Goal: Information Seeking & Learning: Learn about a topic

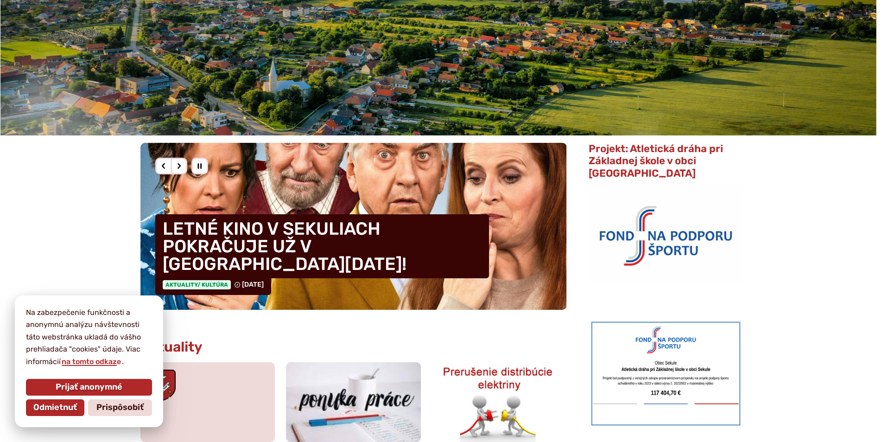
scroll to position [325, 0]
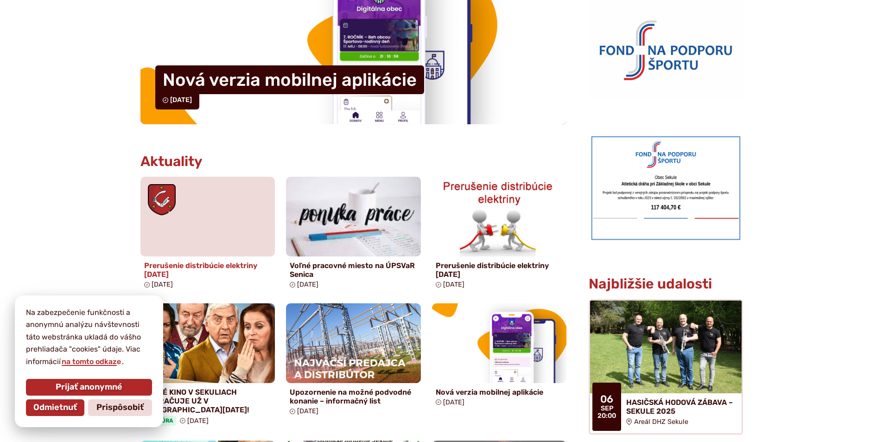
click at [242, 264] on h4 "Prerušenie distribúcie elektriny [DATE]" at bounding box center [207, 270] width 127 height 18
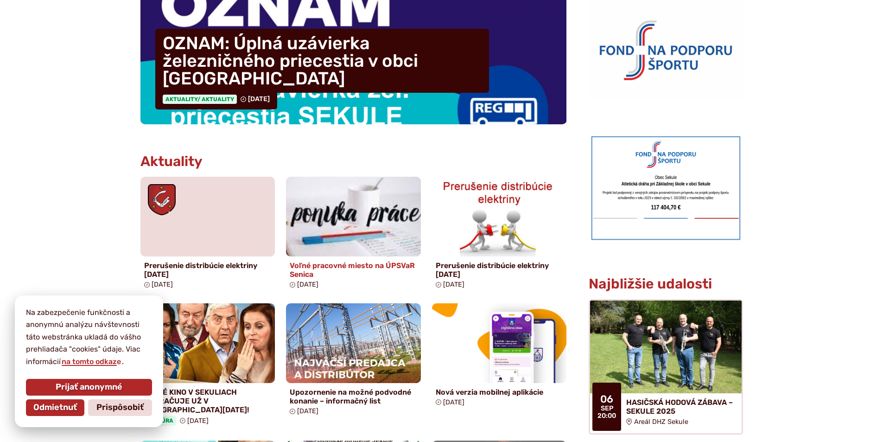
click at [360, 264] on h4 "Voľné pracovné miesto na ÚPSVaR Senica" at bounding box center [353, 270] width 127 height 18
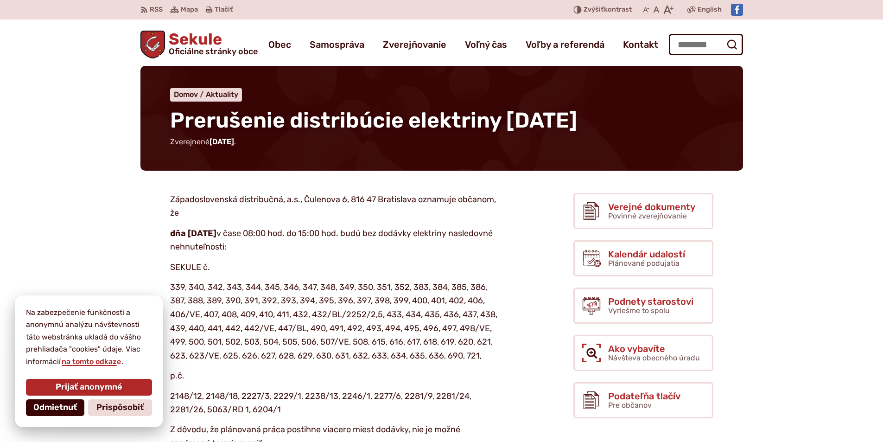
click at [54, 403] on span "Odmietnuť" at bounding box center [55, 407] width 44 height 10
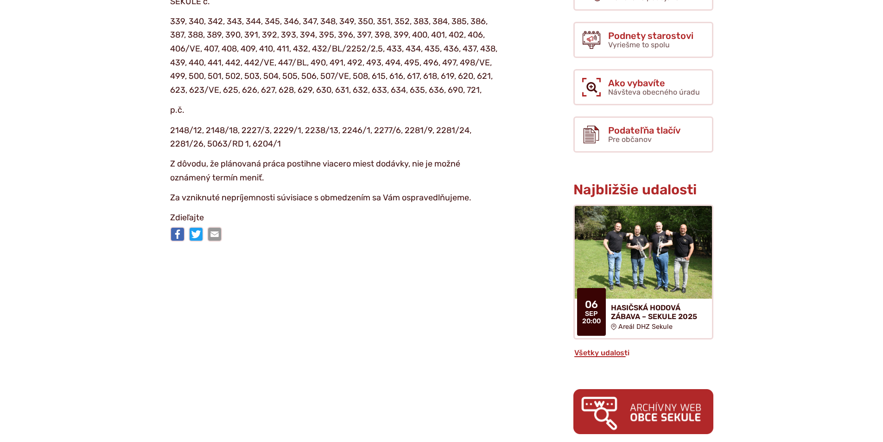
scroll to position [278, 0]
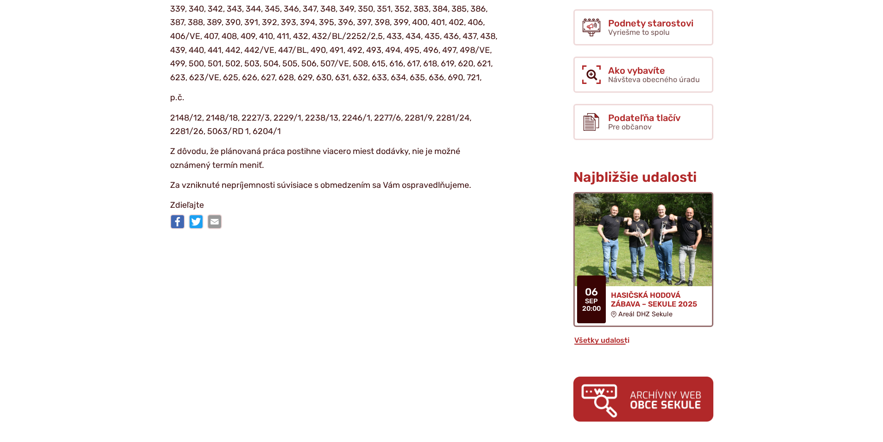
click at [654, 294] on h4 "HASIČSKÁ HODOVÁ ZÁBAVA – SEKULE 2025" at bounding box center [658, 300] width 94 height 18
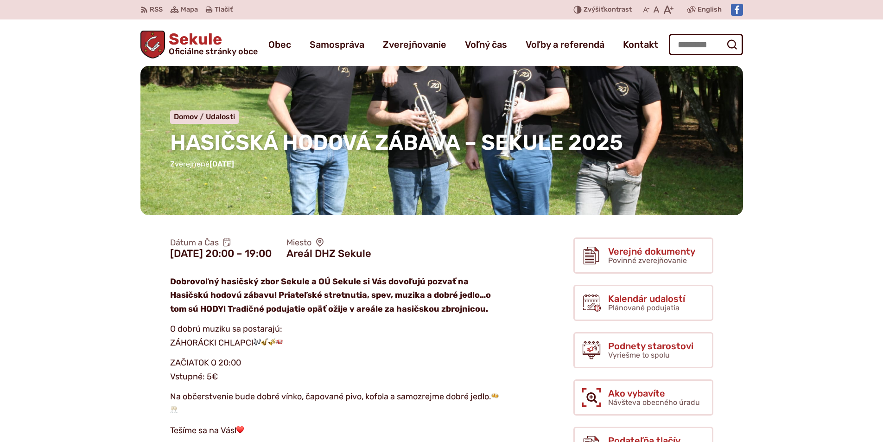
click at [577, 131] on span "HASIČSKÁ HODOVÁ ZÁBAVA – SEKULE 2025" at bounding box center [396, 142] width 453 height 25
click at [538, 109] on div "HASIČSKÁ HODOVÁ ZÁBAVA – SEKULE 2025 Domov Udalosti HASIČSKÁ HODOVÁ ZÁBAVA – SE…" at bounding box center [441, 140] width 603 height 149
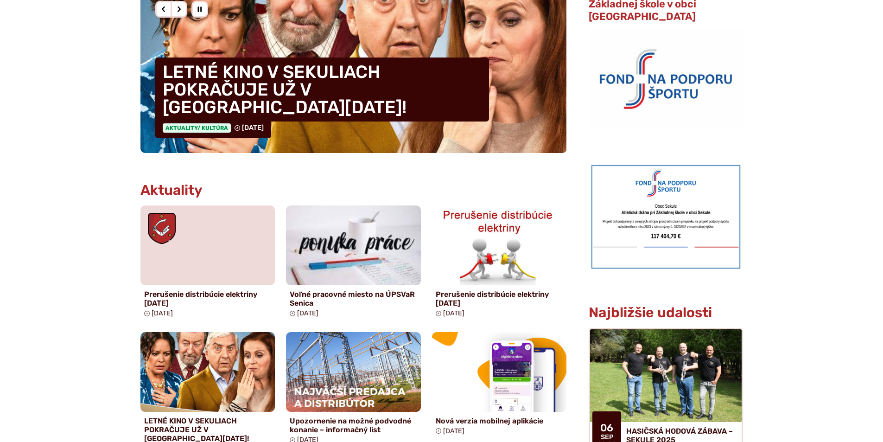
scroll to position [371, 0]
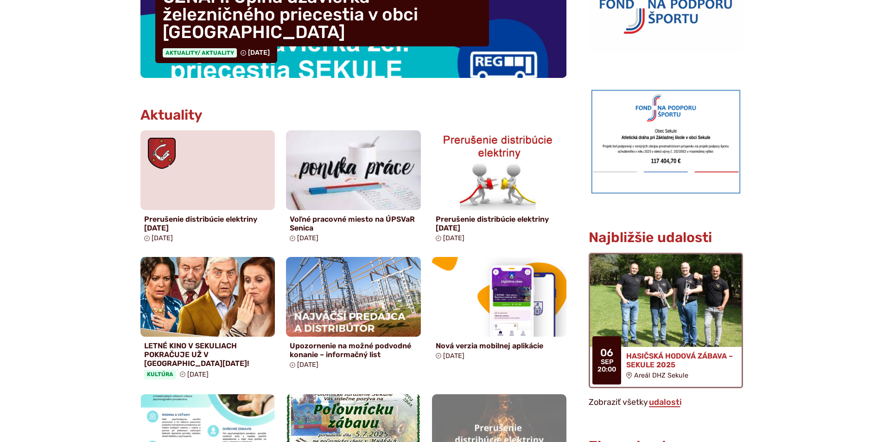
click at [640, 284] on img at bounding box center [666, 300] width 174 height 107
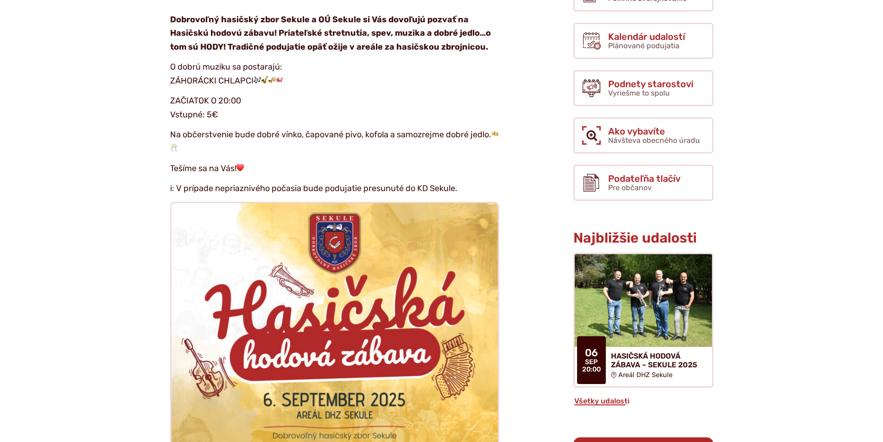
scroll to position [278, 0]
